Goal: Communication & Community: Answer question/provide support

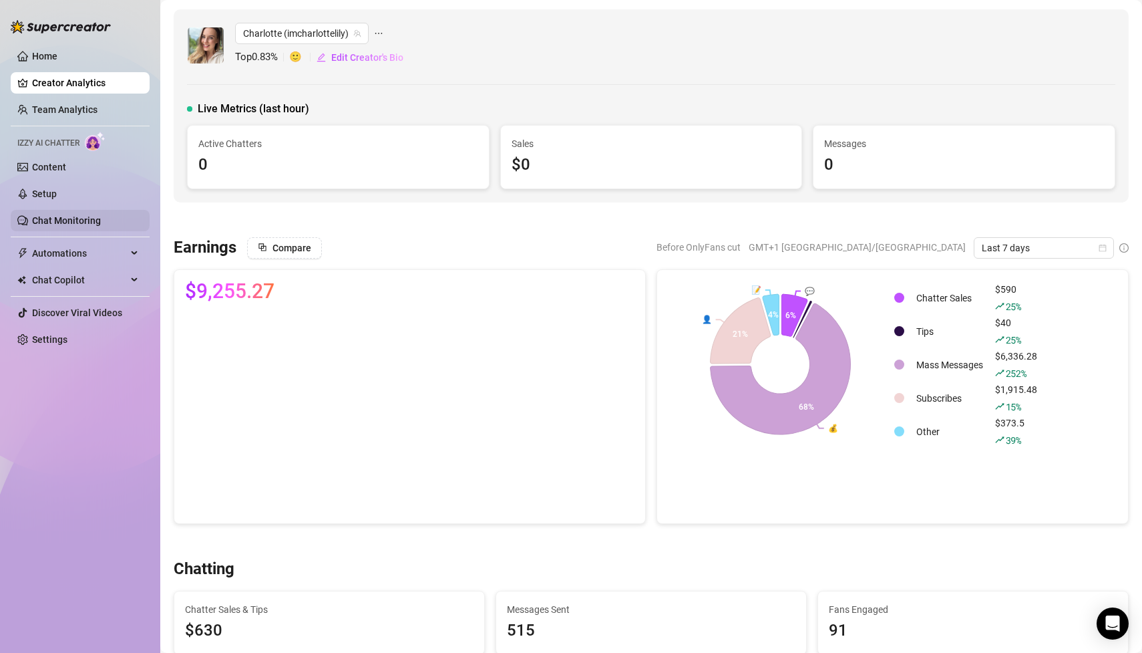
click at [99, 215] on link "Chat Monitoring" at bounding box center [66, 220] width 69 height 11
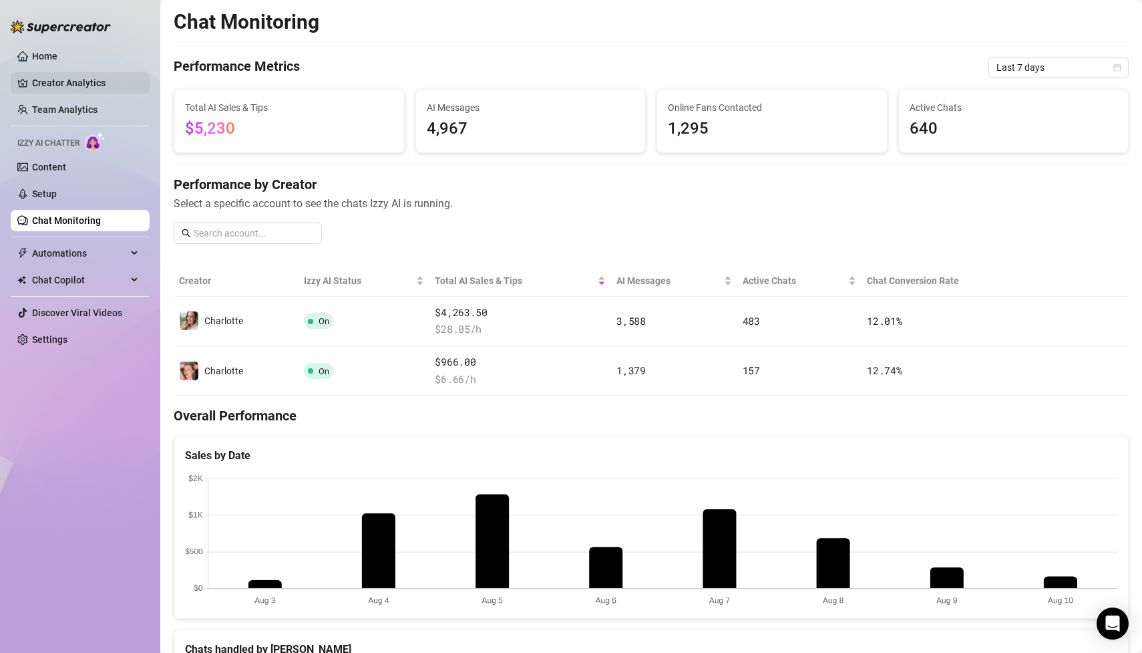
click at [107, 85] on link "Creator Analytics" at bounding box center [85, 82] width 107 height 21
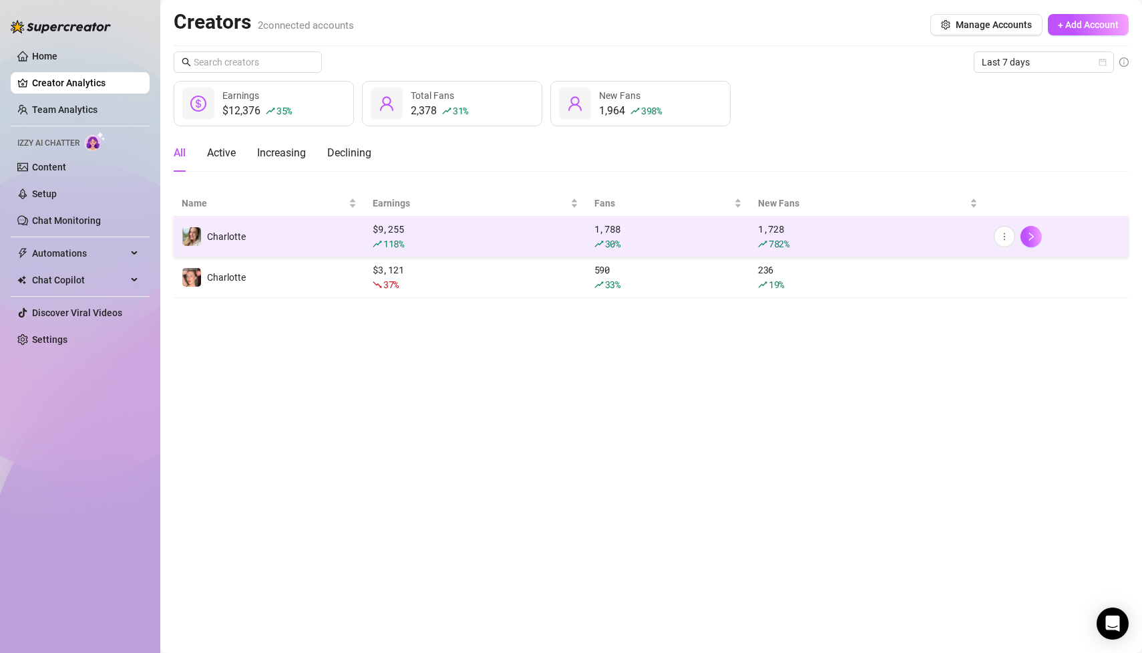
click at [312, 230] on td "Charlotte" at bounding box center [269, 236] width 191 height 41
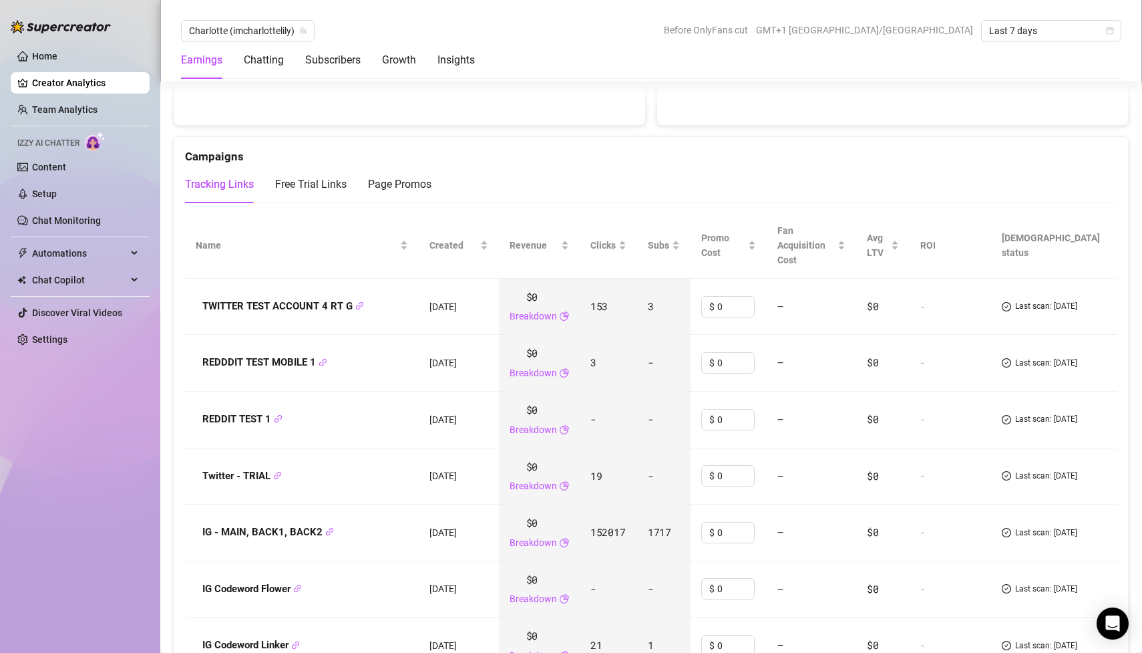
scroll to position [1514, 0]
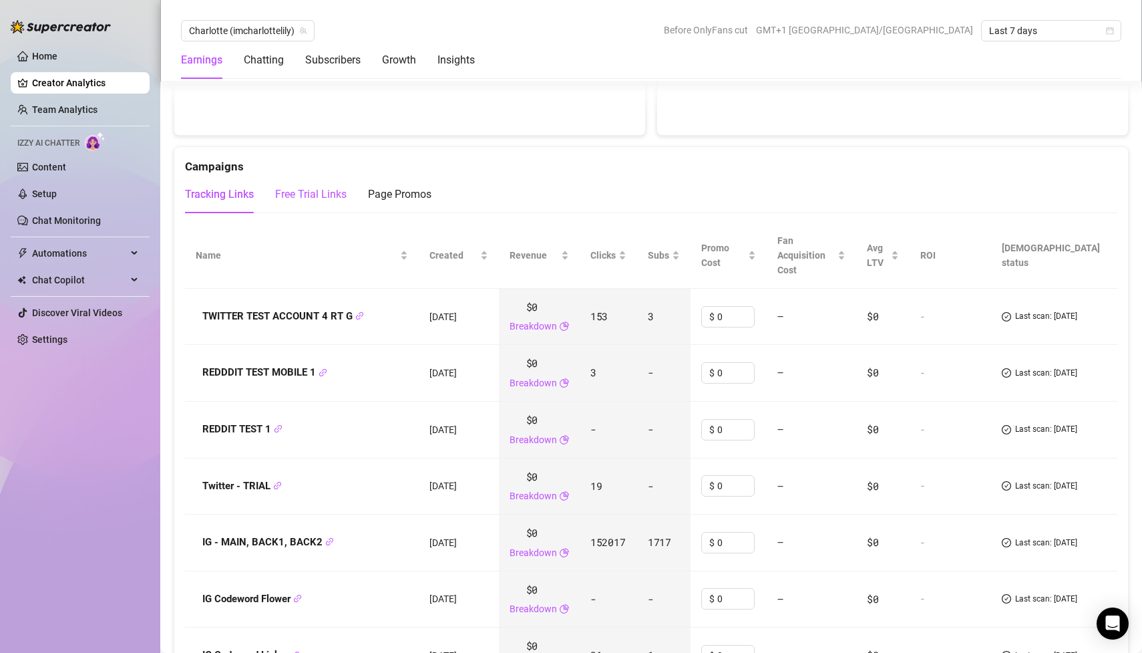
click at [323, 186] on div "Free Trial Links" at bounding box center [310, 194] width 71 height 16
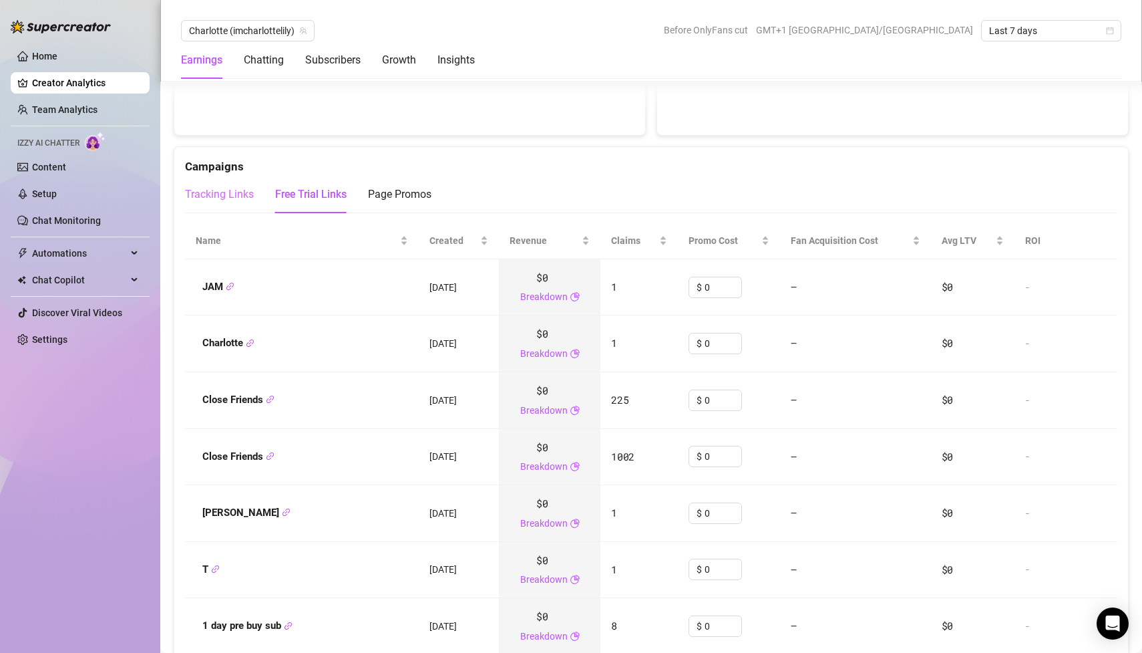
click at [239, 176] on div "Tracking Links" at bounding box center [219, 194] width 69 height 37
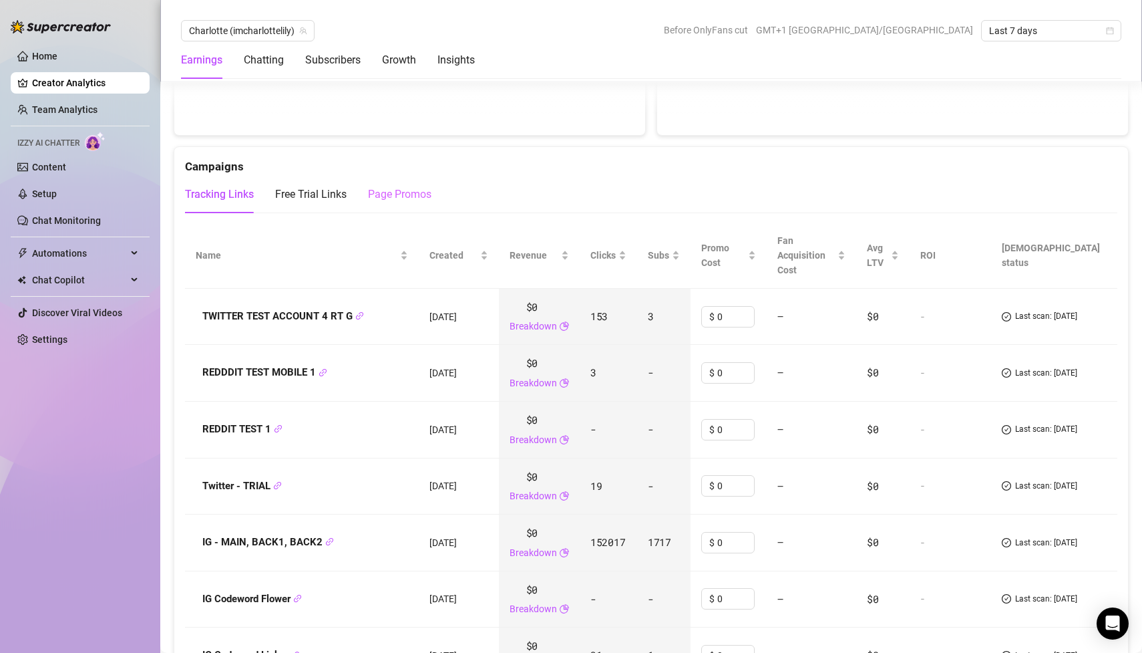
click at [419, 176] on div "Page Promos" at bounding box center [399, 194] width 63 height 37
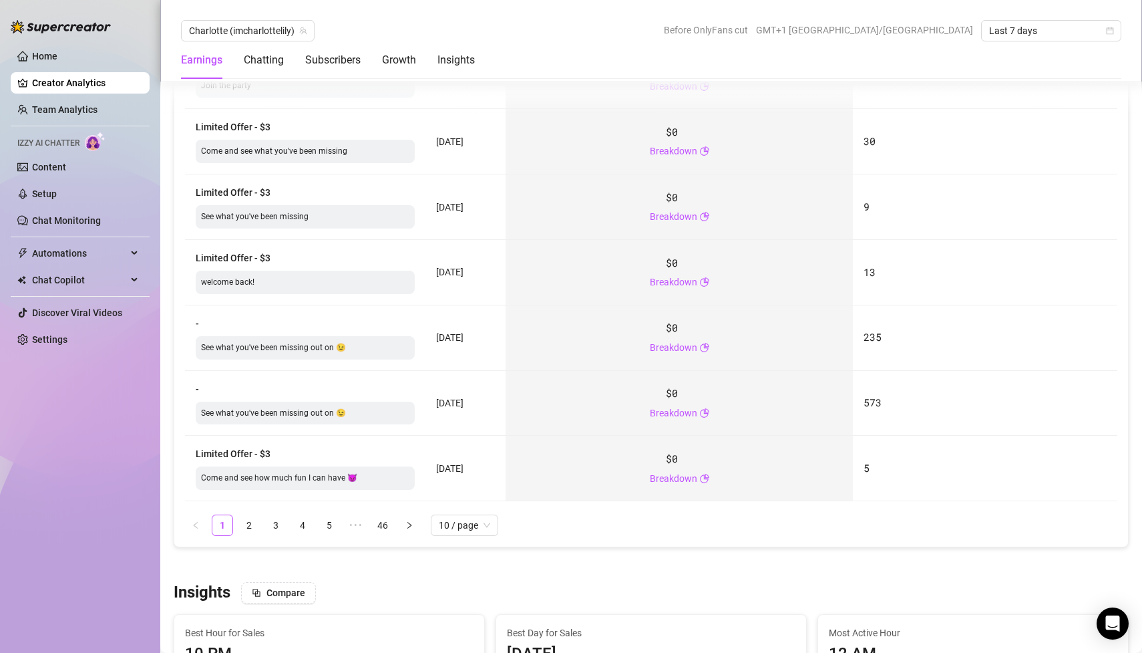
scroll to position [2369, 0]
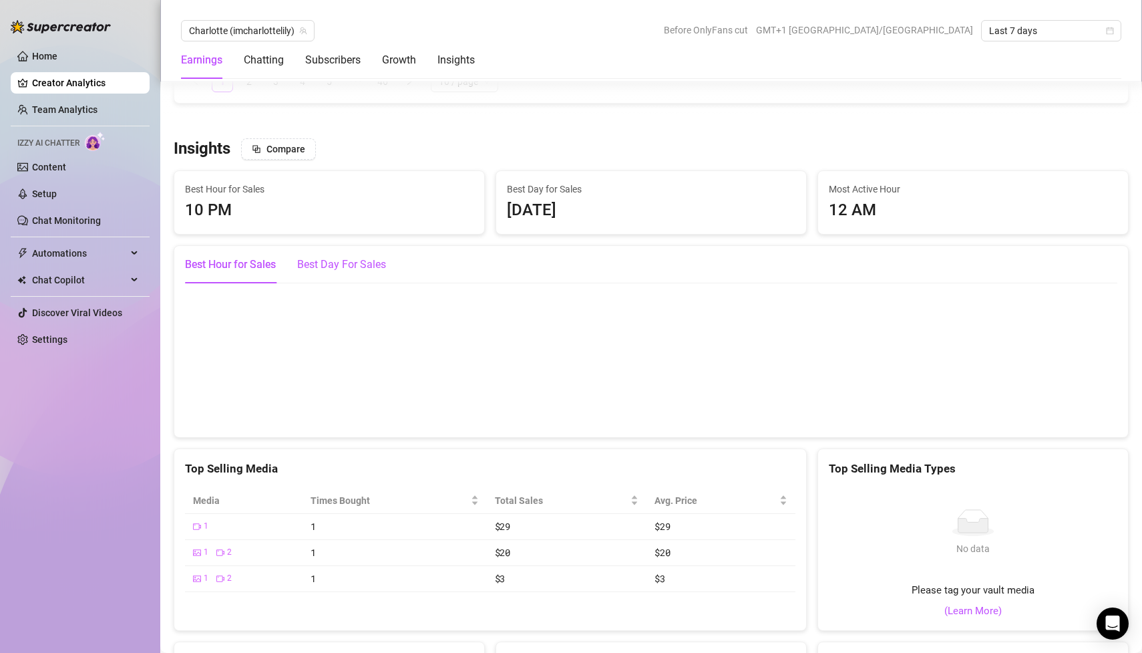
click at [357, 256] on div "Best Day For Sales" at bounding box center [341, 264] width 89 height 16
click at [267, 256] on div "Best Hour for Sales" at bounding box center [230, 264] width 91 height 16
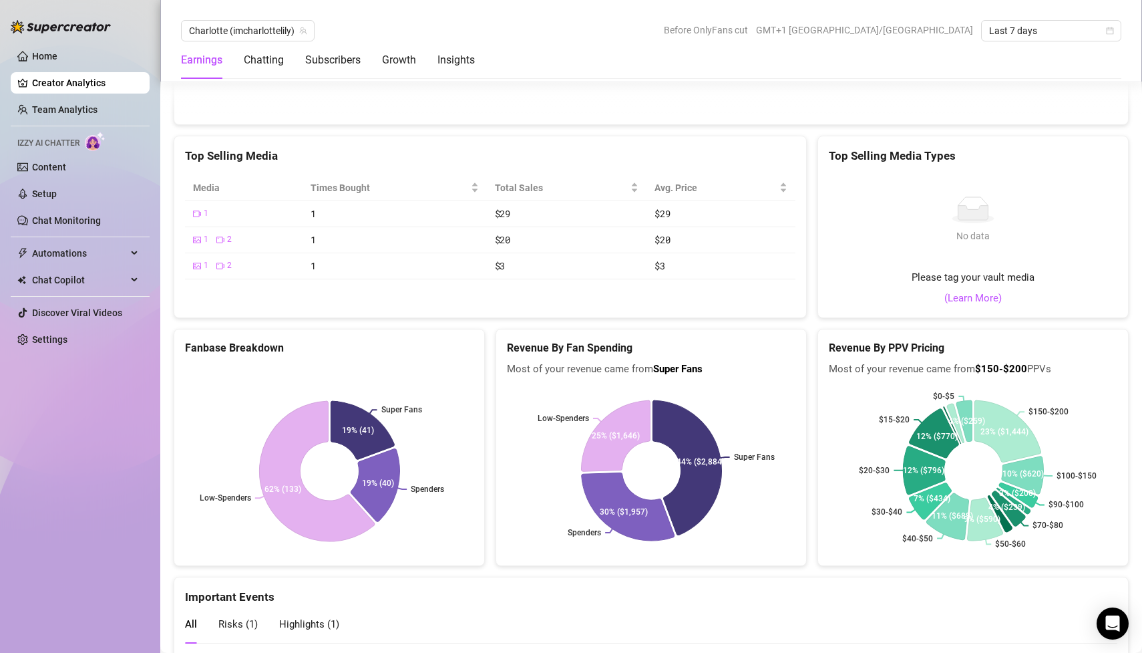
scroll to position [2800, 0]
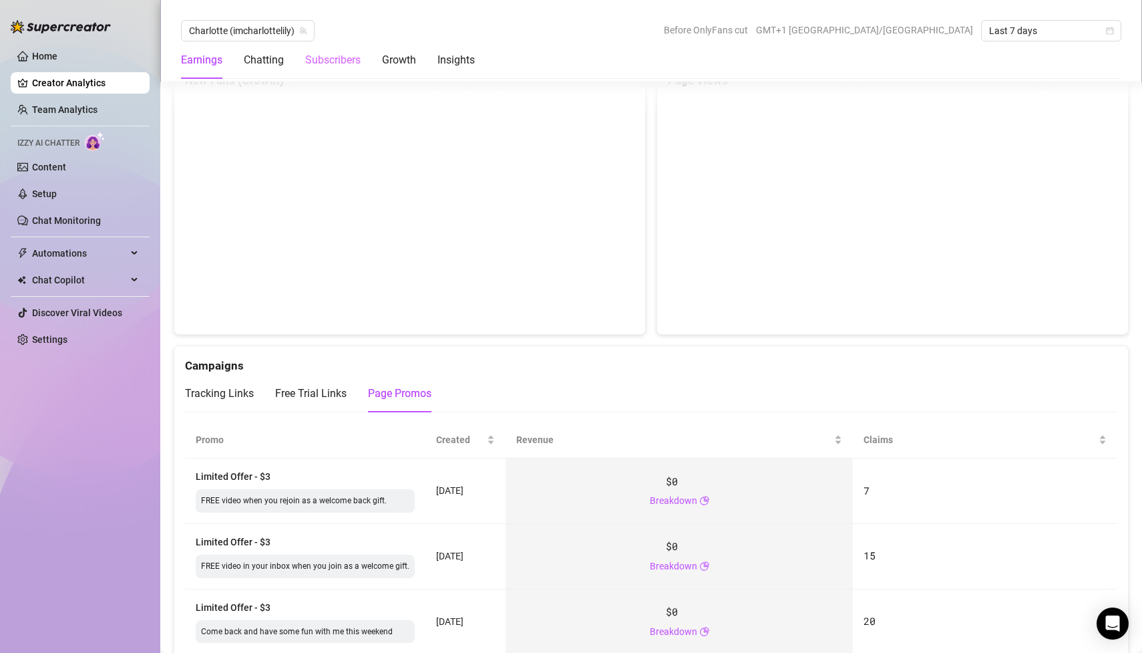
click at [330, 69] on div "Subscribers" at bounding box center [332, 59] width 55 height 37
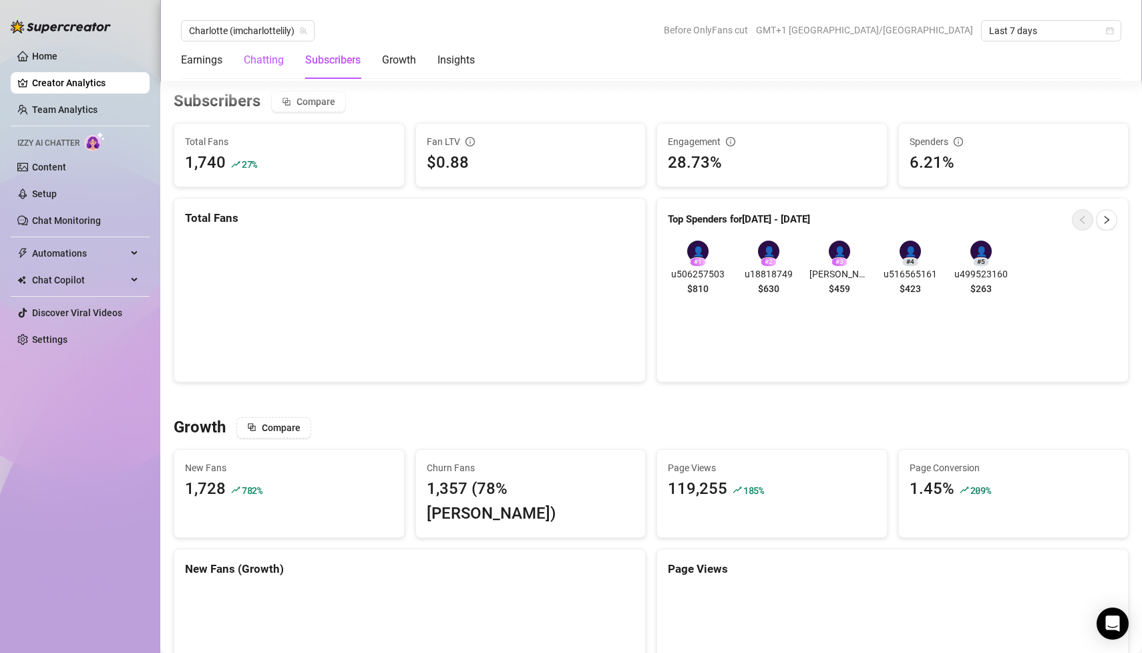
click at [278, 66] on div "Chatting" at bounding box center [264, 60] width 40 height 16
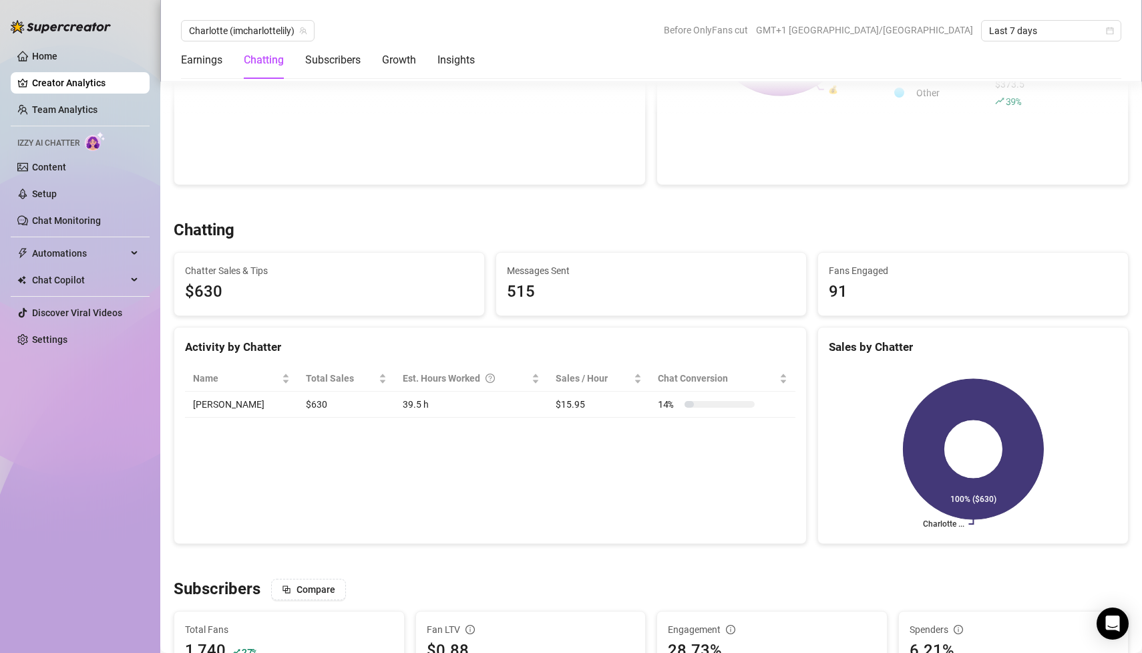
scroll to position [337, 0]
click at [98, 115] on link "Team Analytics" at bounding box center [64, 109] width 65 height 11
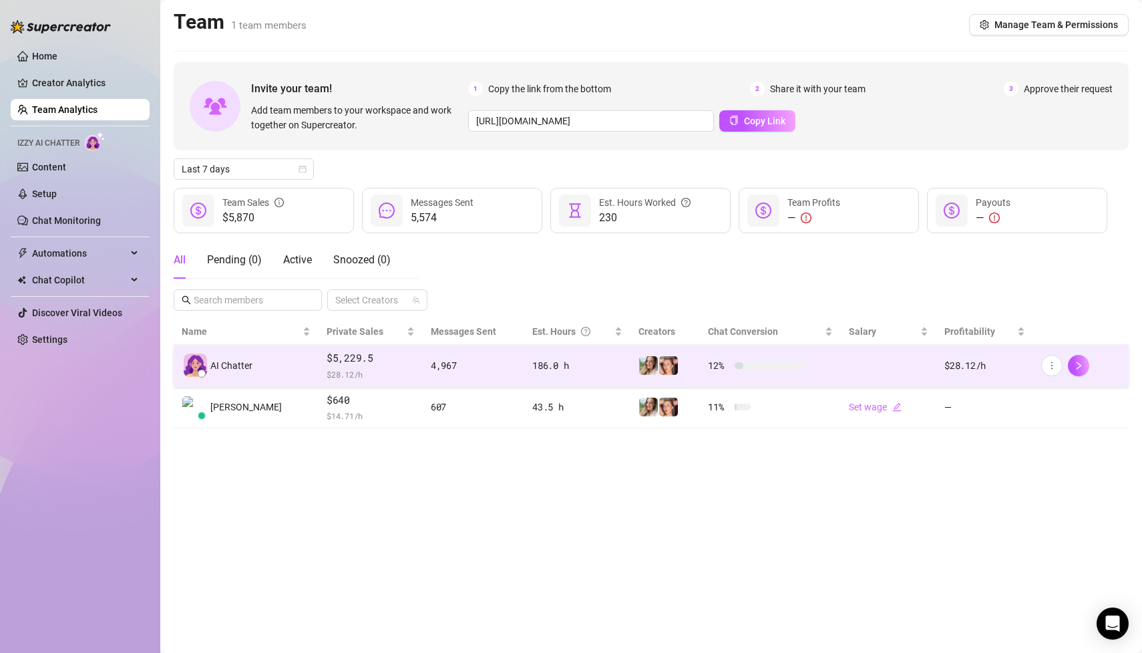
click at [246, 361] on span "AI Chatter" at bounding box center [231, 365] width 42 height 15
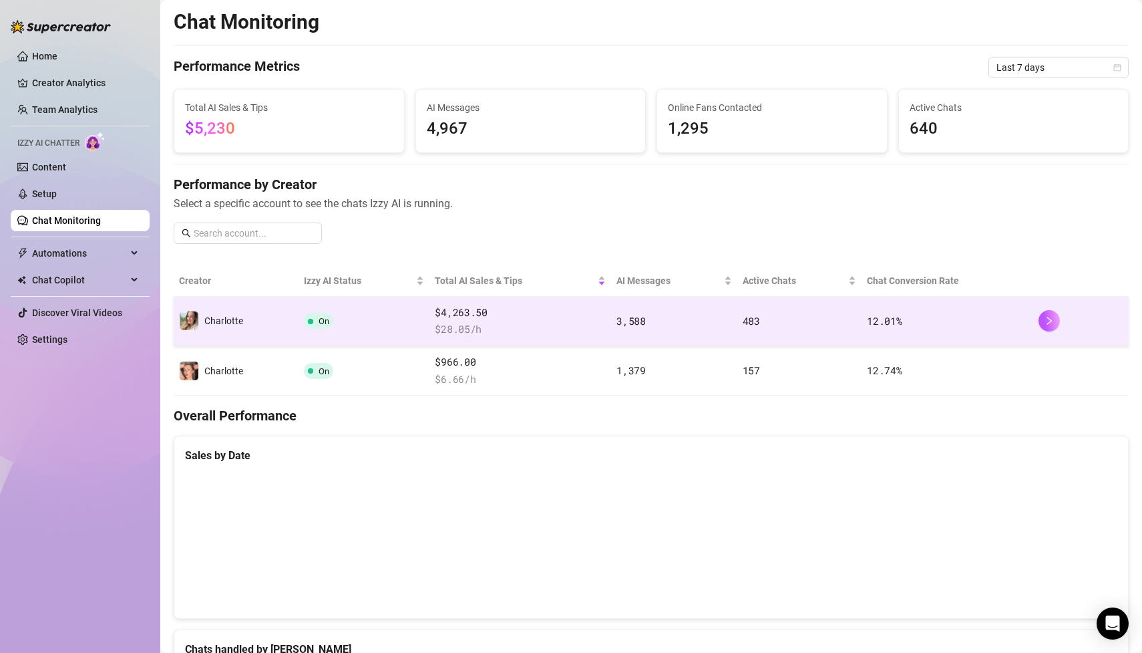
click at [244, 331] on td "Charlotte" at bounding box center [236, 321] width 125 height 49
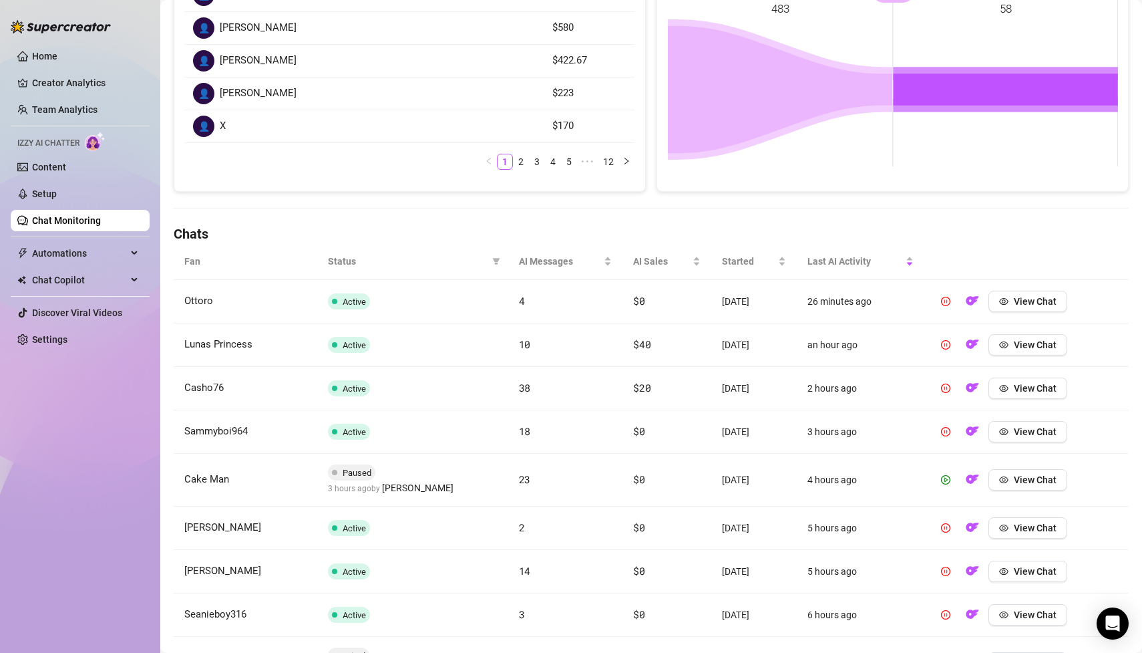
scroll to position [411, 0]
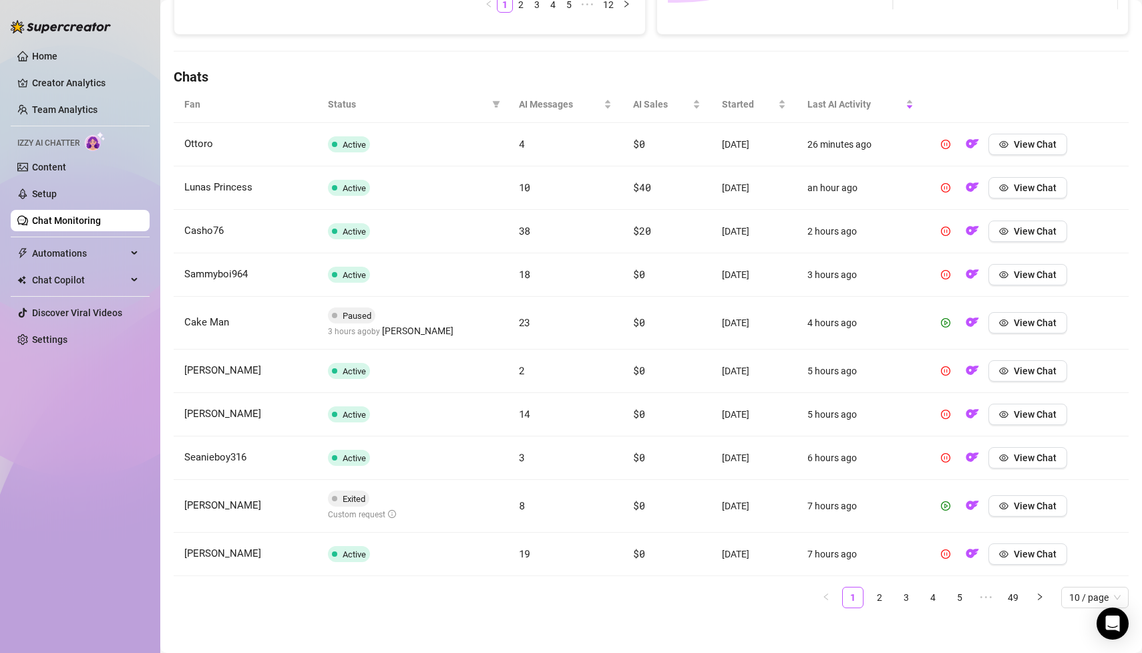
click at [242, 187] on span "Lunas Princess" at bounding box center [218, 187] width 68 height 12
click at [873, 590] on link "2" at bounding box center [880, 597] width 20 height 20
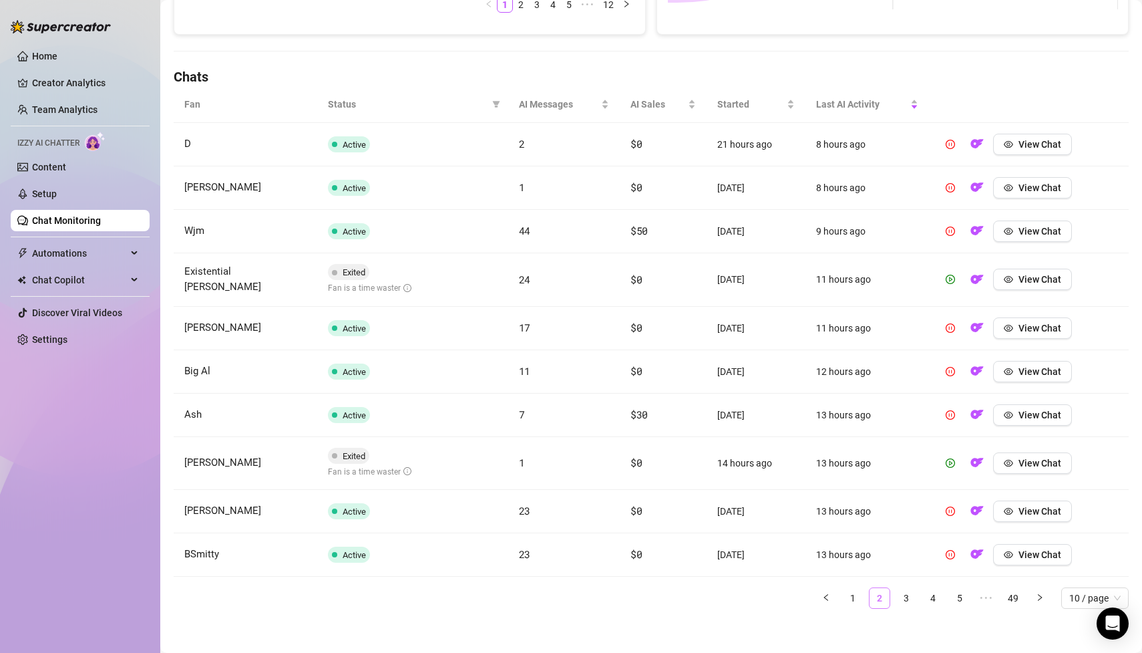
click at [877, 596] on link "2" at bounding box center [880, 598] width 20 height 20
click at [878, 594] on link "2" at bounding box center [880, 598] width 20 height 20
click at [1056, 231] on span "View Chat" at bounding box center [1040, 231] width 43 height 11
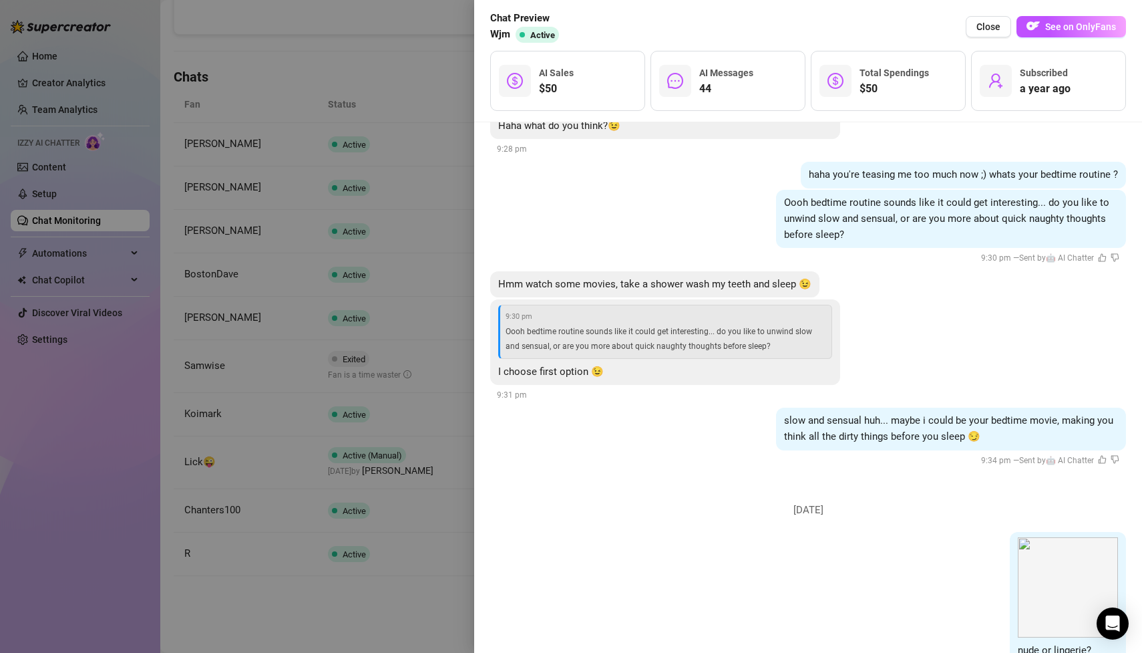
scroll to position [5837, 0]
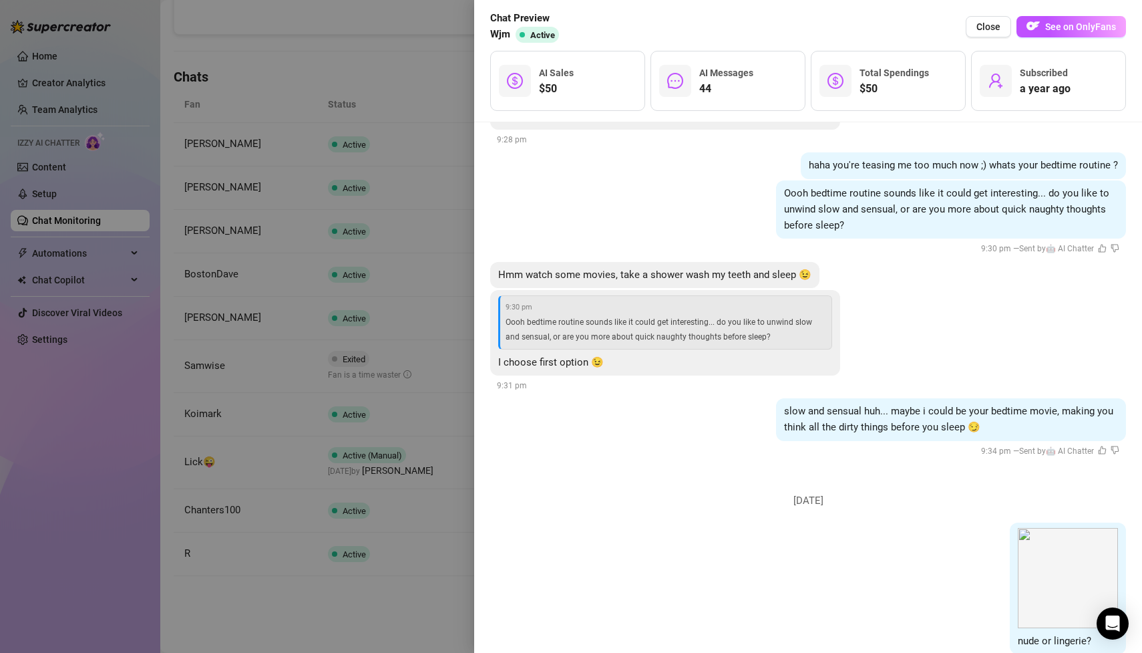
click at [802, 408] on div "slow and sensual huh... maybe i could be your bedtime movie, making you think a…" at bounding box center [808, 428] width 636 height 60
click at [1048, 35] on button "See on OnlyFans" at bounding box center [1072, 26] width 110 height 21
